Goal: Task Accomplishment & Management: Use online tool/utility

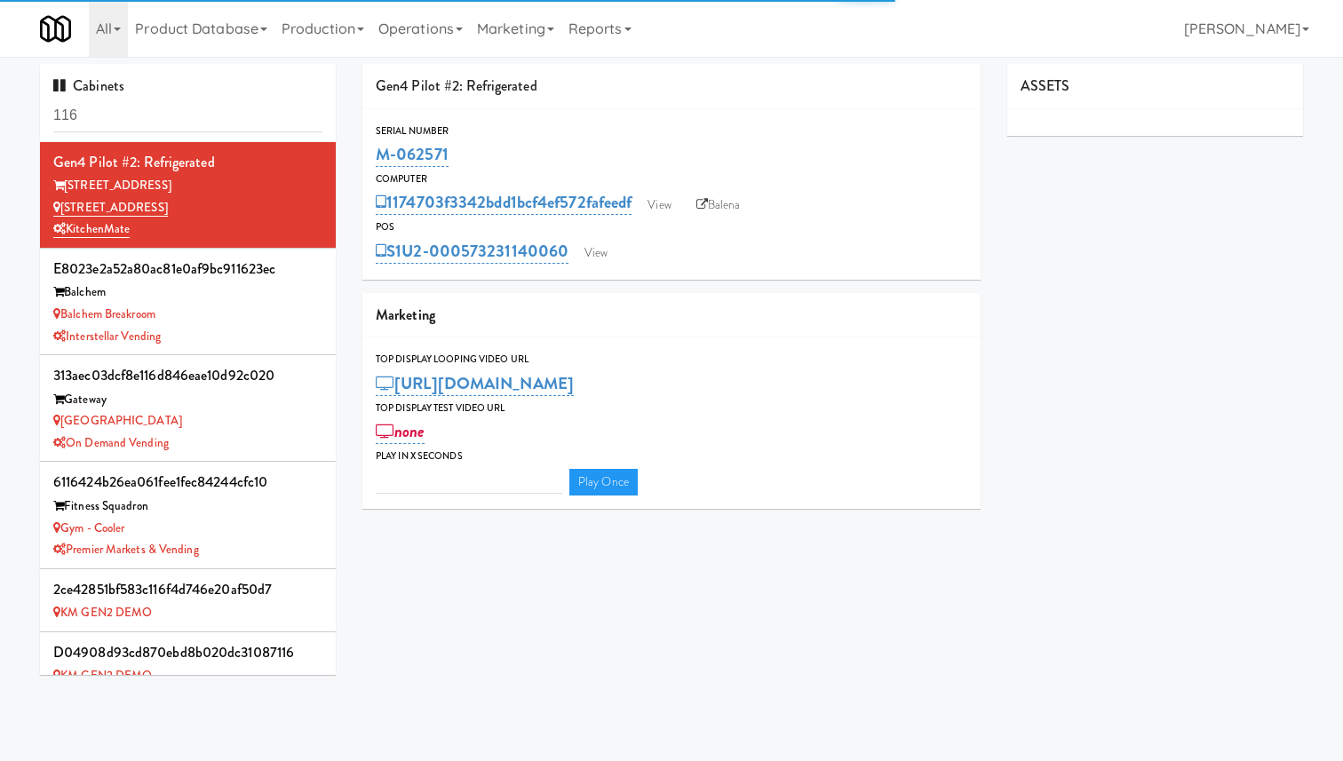
type input "3"
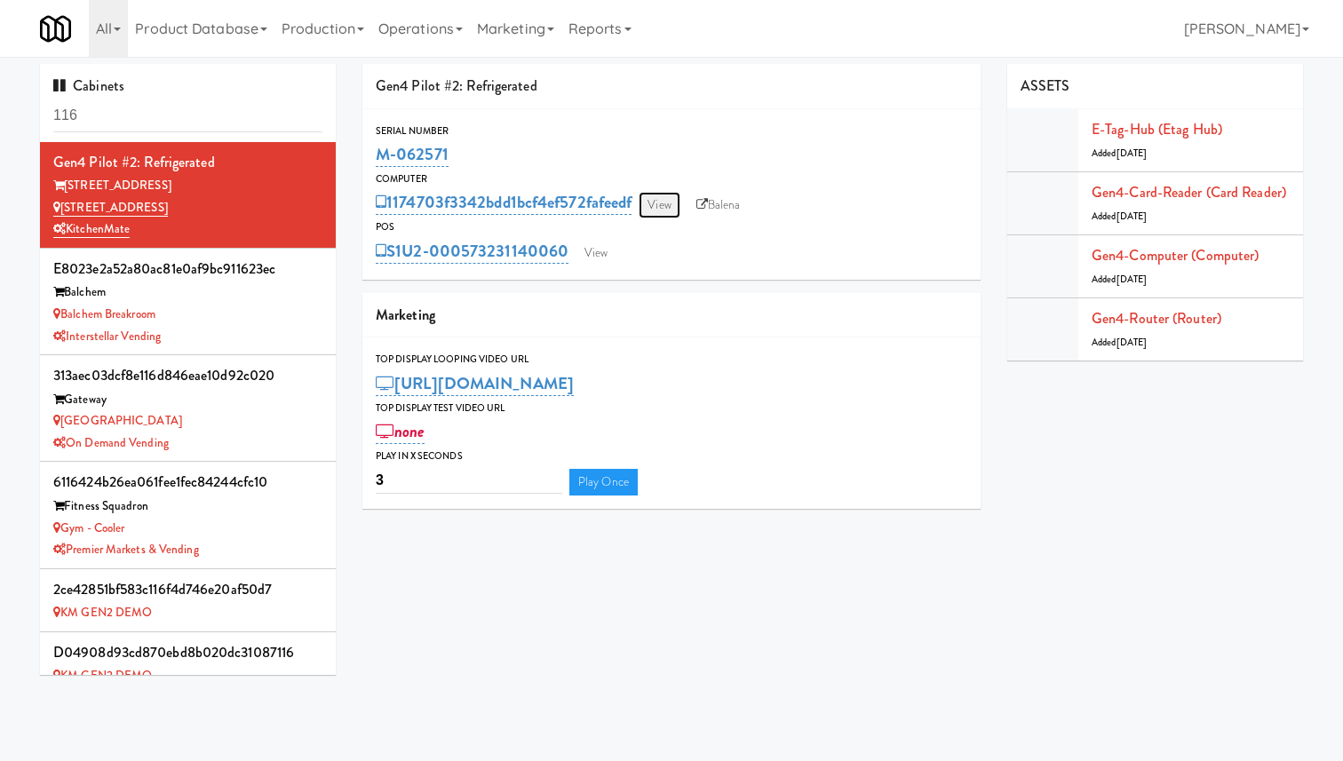
click at [674, 203] on link "View" at bounding box center [659, 205] width 41 height 27
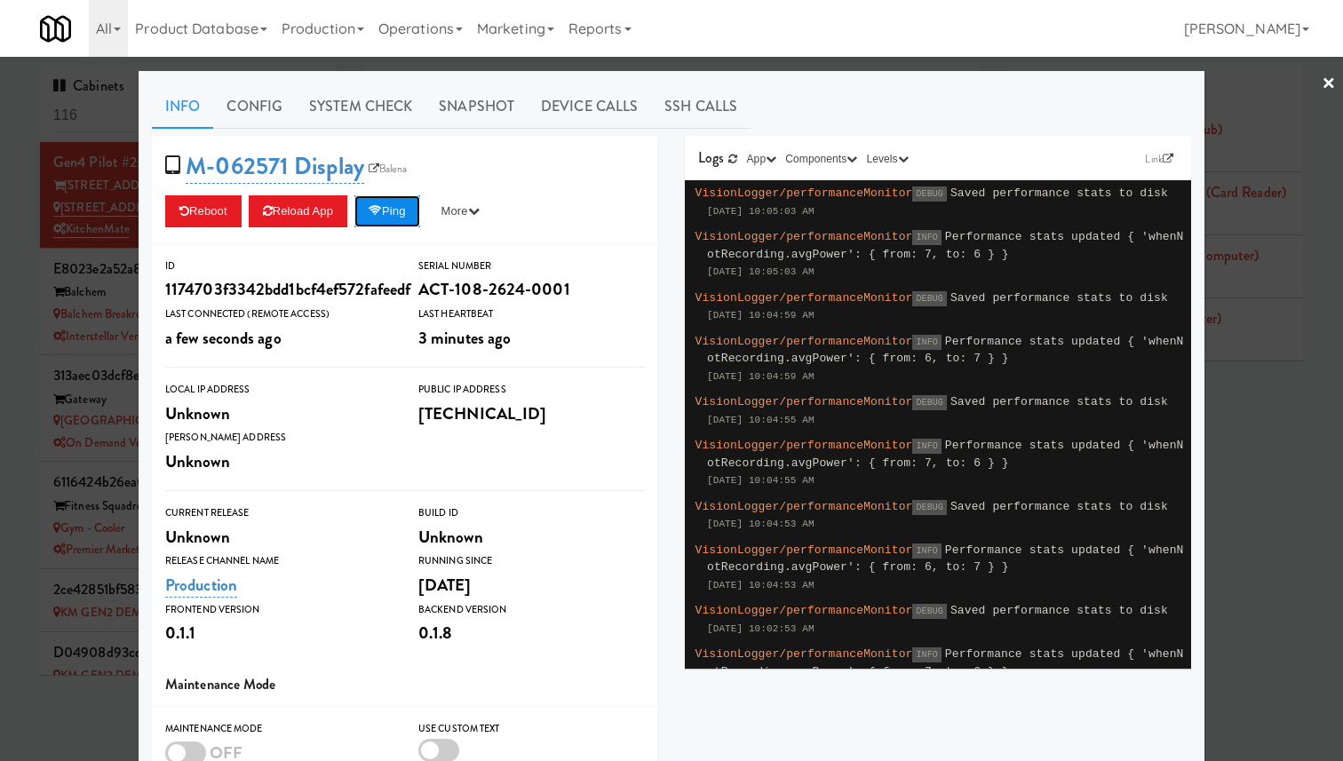
click at [382, 207] on icon at bounding box center [375, 211] width 13 height 12
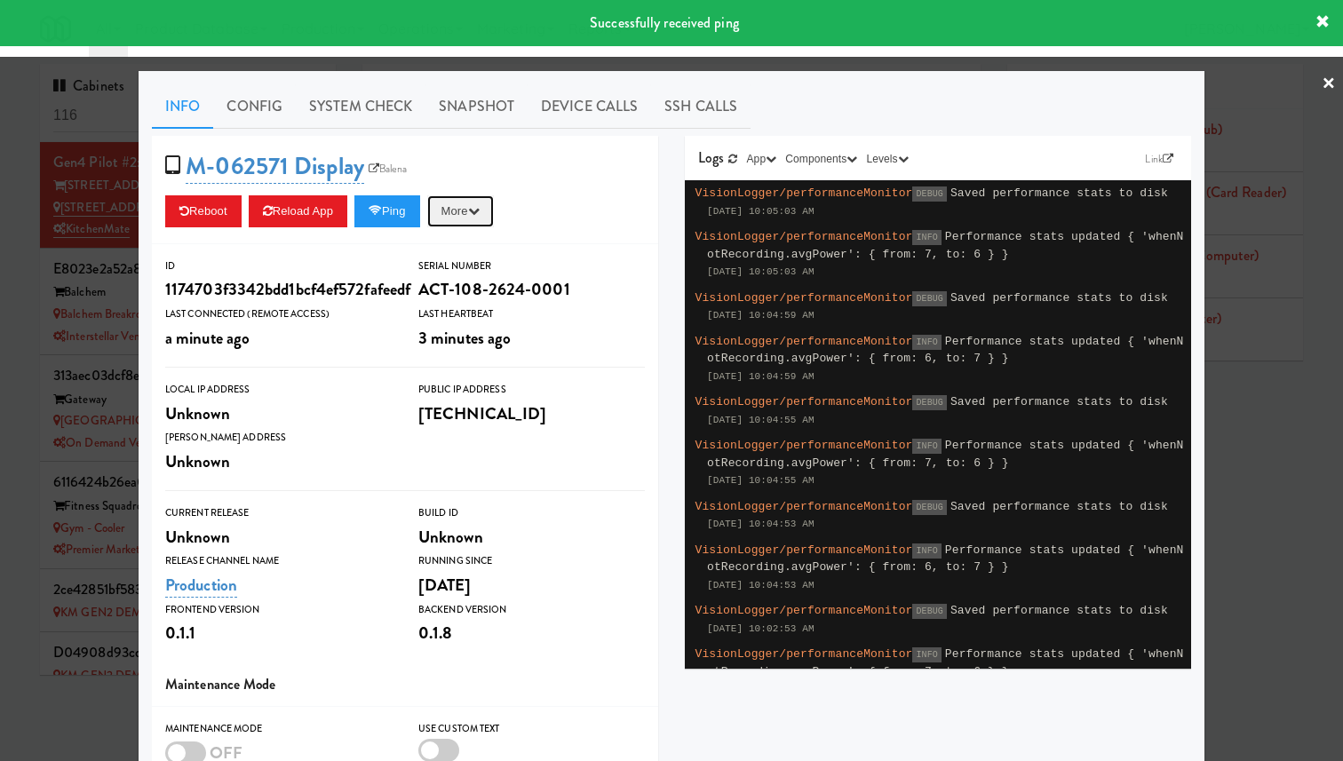
click at [461, 210] on button "More" at bounding box center [460, 211] width 67 height 32
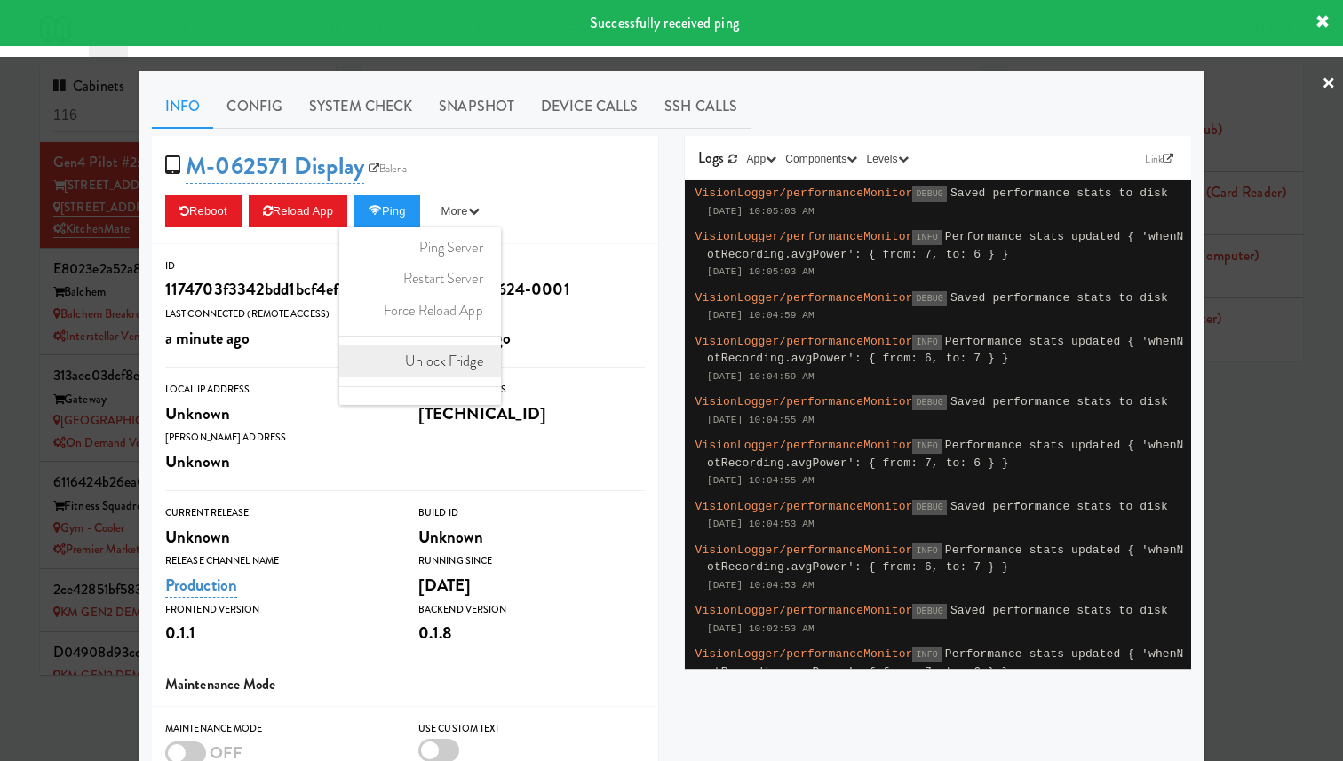
click at [445, 356] on link "Unlock Fridge" at bounding box center [420, 362] width 162 height 32
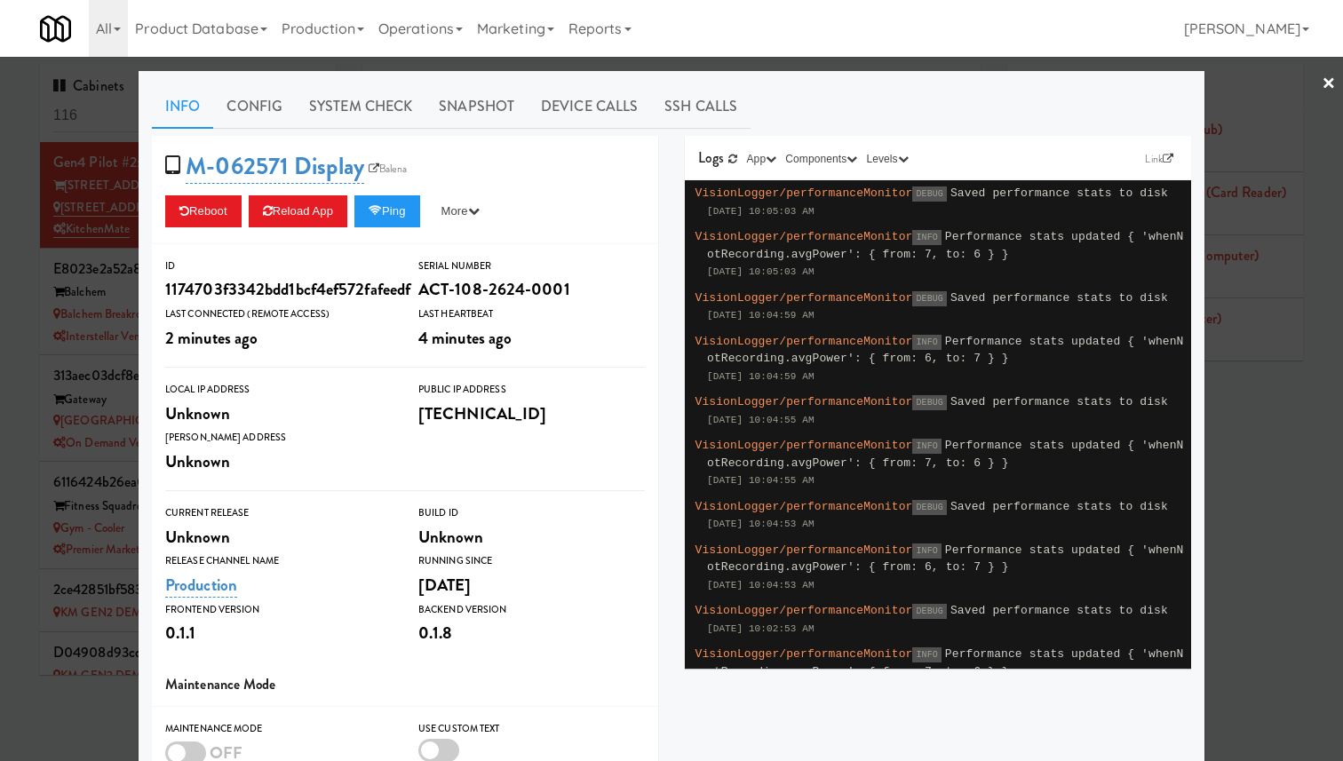
click at [60, 230] on div at bounding box center [671, 380] width 1343 height 761
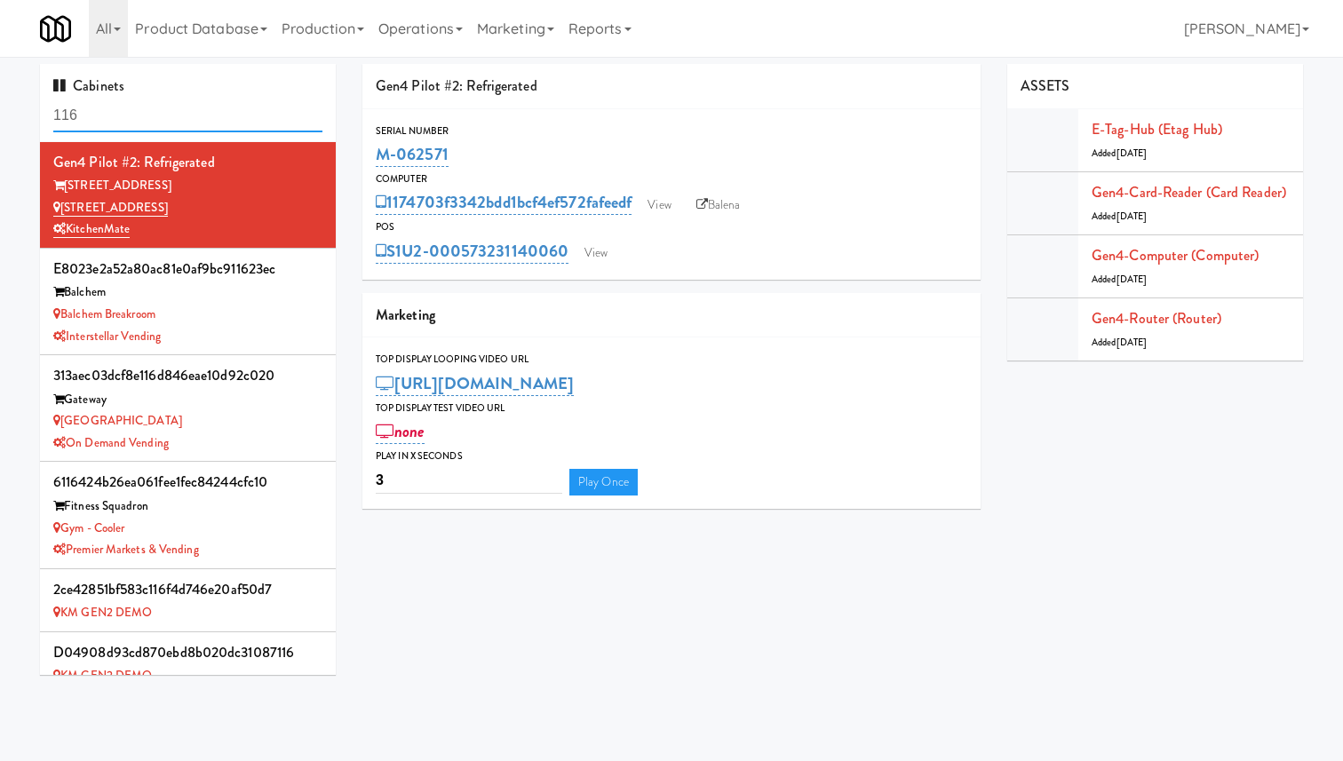
drag, startPoint x: 214, startPoint y: 117, endPoint x: 0, endPoint y: 103, distance: 214.6
click at [0, 103] on div "Cabinets 116 Gen4 Pilot #2: Refrigerated [STREET_ADDRESS] - Fridge KitchenMate …" at bounding box center [671, 376] width 1343 height 625
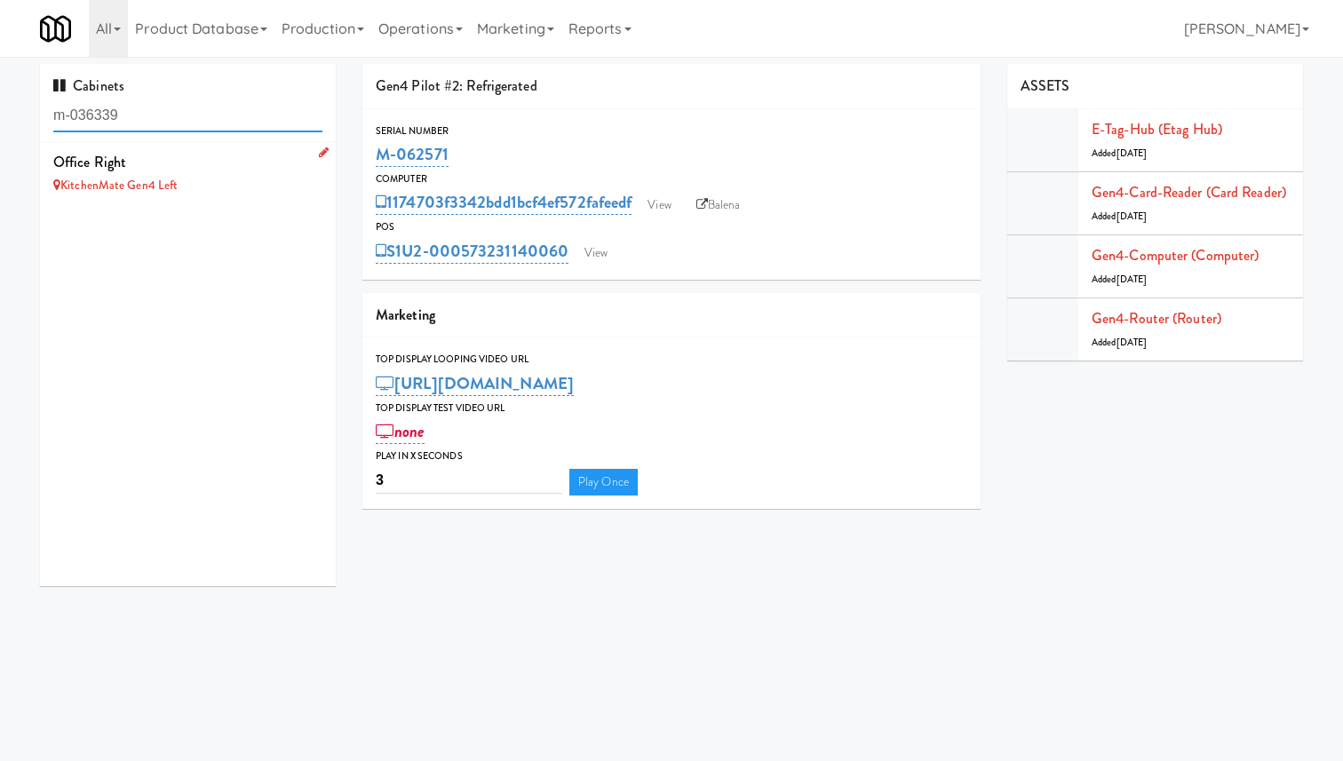
type input "m-036339"
click at [123, 167] on div "Office Right" at bounding box center [187, 162] width 269 height 27
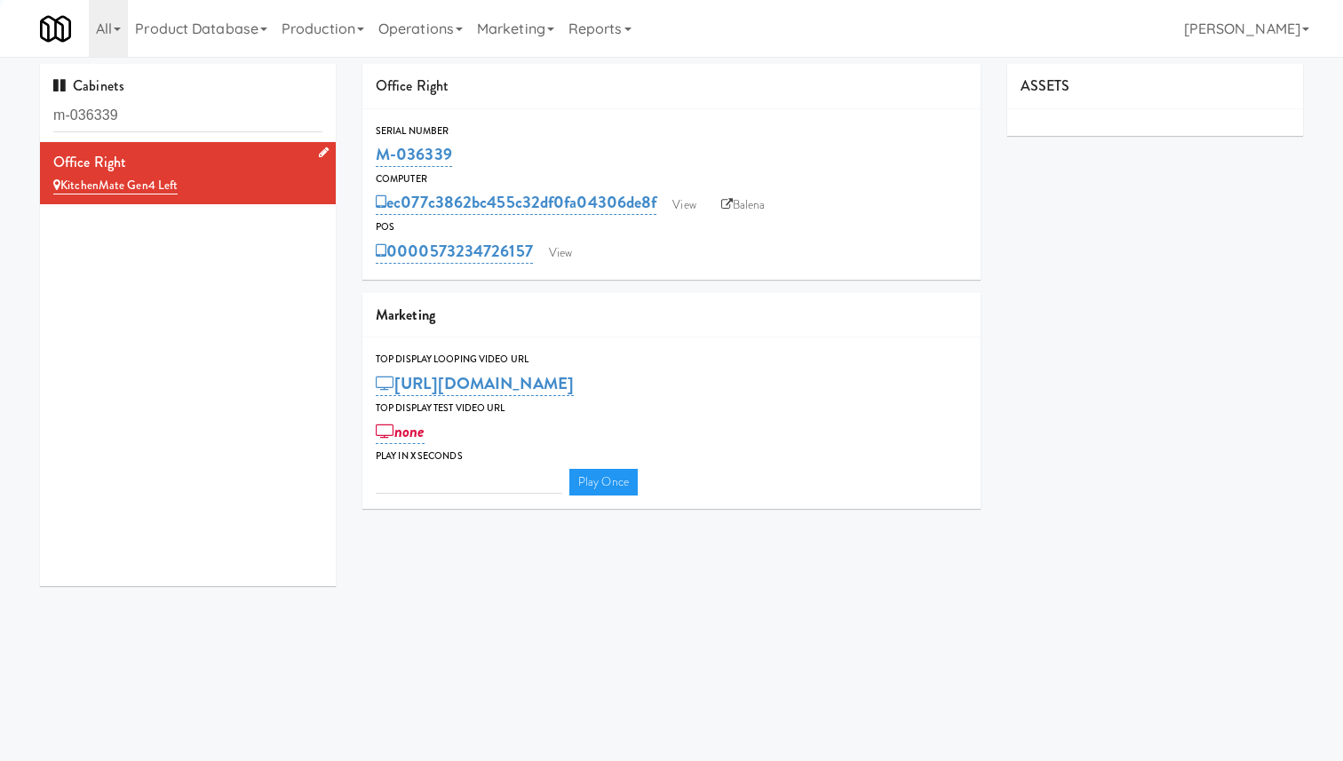
type input "3"
click at [733, 209] on icon at bounding box center [727, 205] width 12 height 12
